Goal: Book appointment/travel/reservation

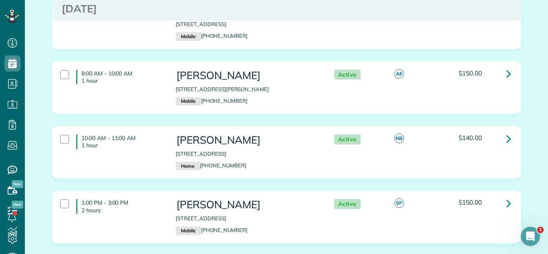
scroll to position [1603, 0]
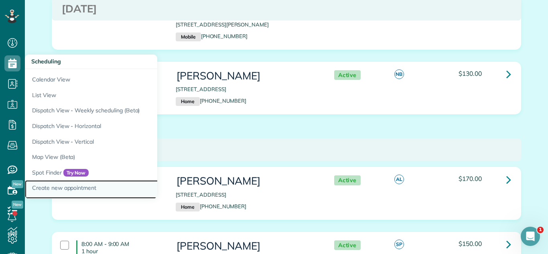
click at [121, 189] on link "Create new appointment" at bounding box center [125, 189] width 201 height 18
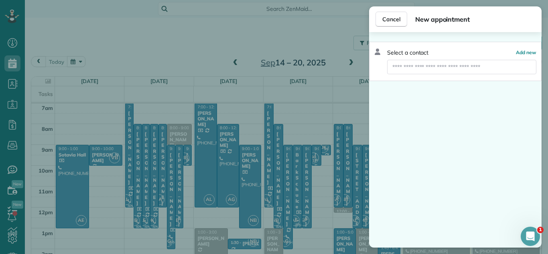
drag, startPoint x: 224, startPoint y: 159, endPoint x: 242, endPoint y: 153, distance: 18.3
click at [223, 160] on div "Cancel New appointment Select a contact Add new" at bounding box center [274, 127] width 548 height 254
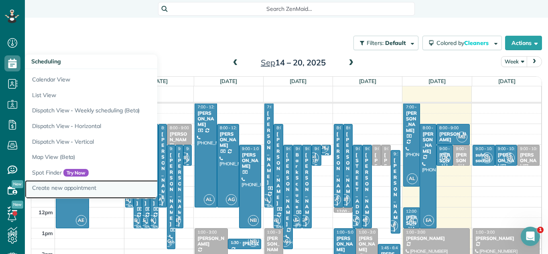
click at [108, 187] on link "Create new appointment" at bounding box center [125, 189] width 201 height 18
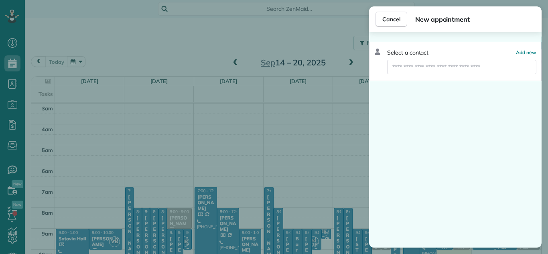
scroll to position [84, 0]
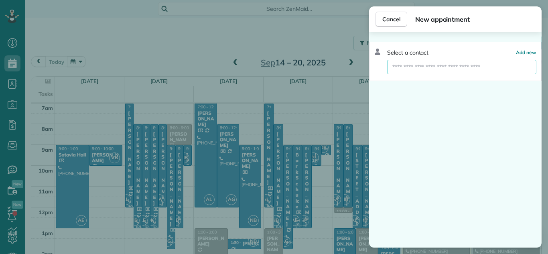
click at [497, 66] on input "text" at bounding box center [461, 67] width 149 height 14
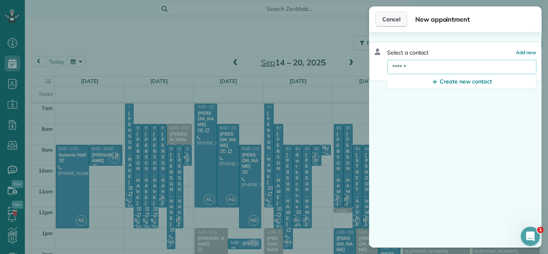
type input "******"
click at [389, 14] on button "Cancel" at bounding box center [392, 19] width 32 height 15
